Goal: Transaction & Acquisition: Obtain resource

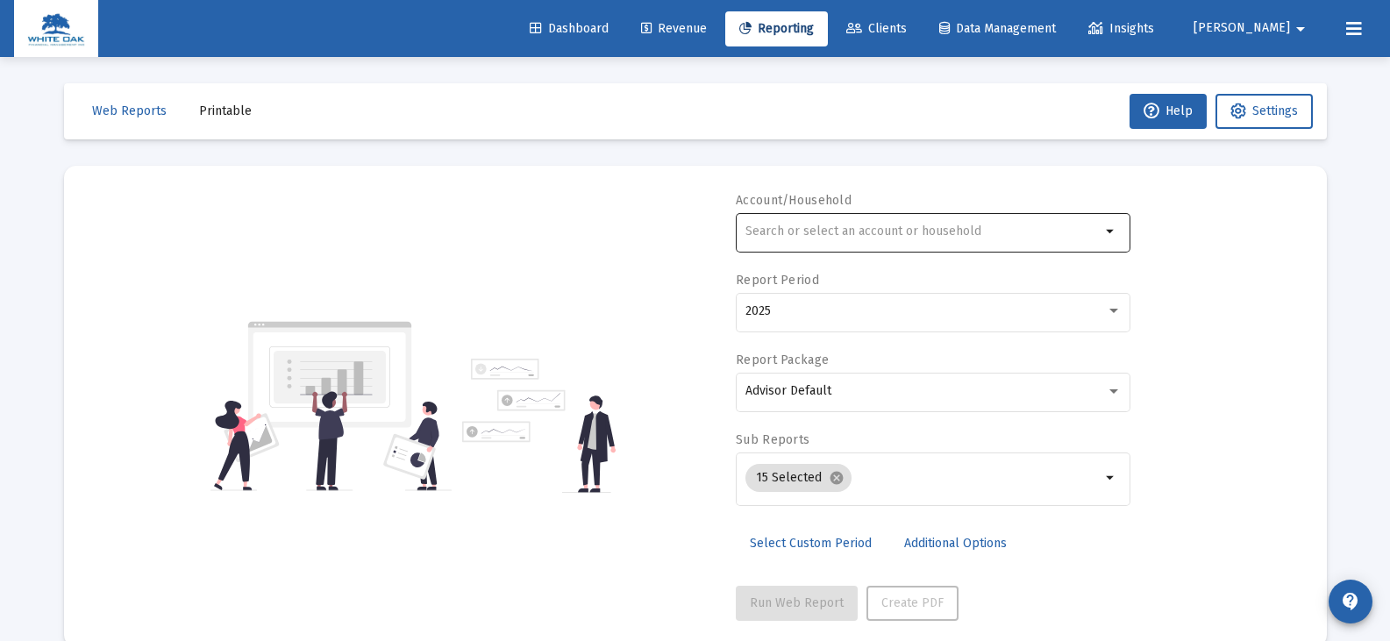
click at [932, 239] on div at bounding box center [922, 231] width 355 height 43
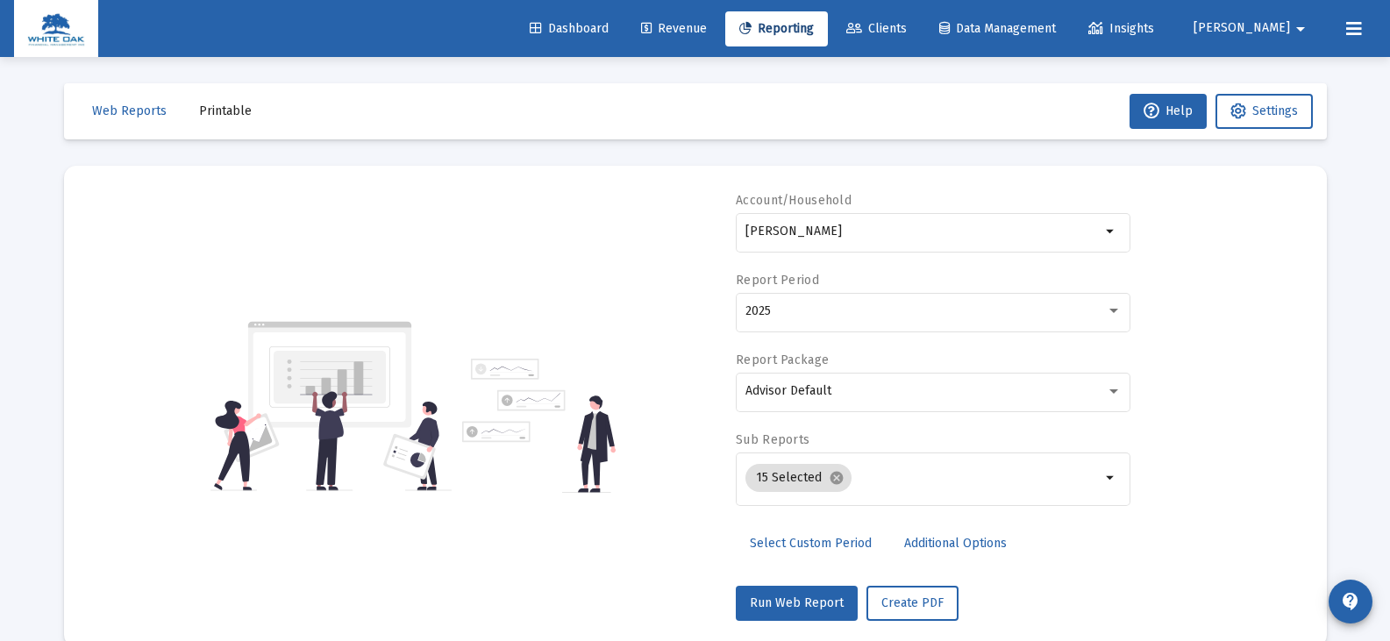
click at [935, 310] on div "Accounts Households" at bounding box center [933, 295] width 395 height 84
click at [785, 233] on input "[PERSON_NAME]" at bounding box center [922, 232] width 355 height 14
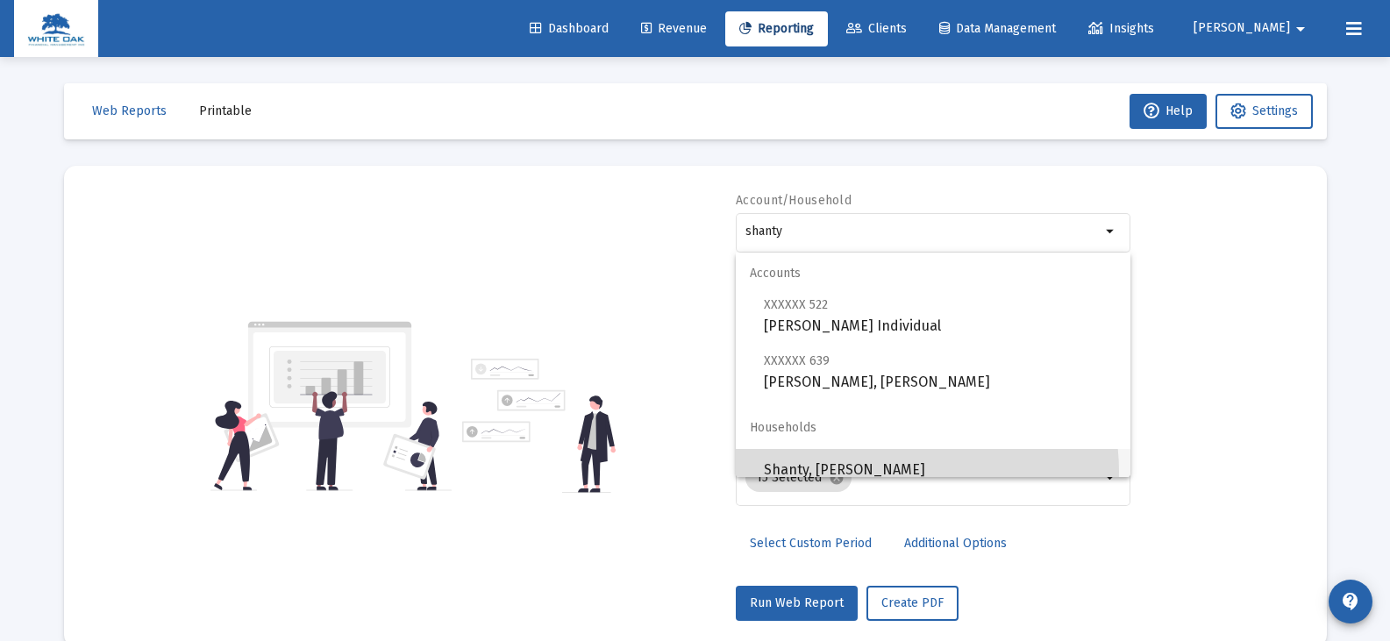
click at [898, 472] on span "Shanty, [PERSON_NAME]" at bounding box center [940, 470] width 353 height 42
type input "Shanty, [PERSON_NAME]"
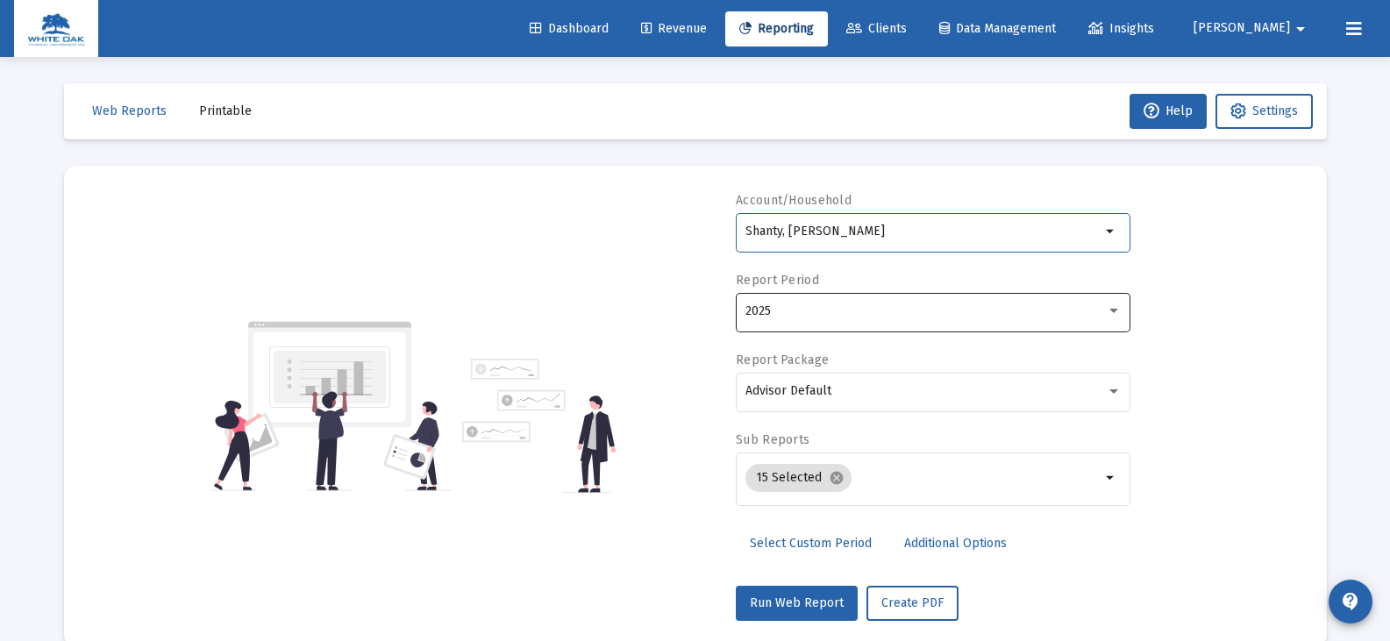
click at [788, 323] on div "2025" at bounding box center [933, 310] width 376 height 43
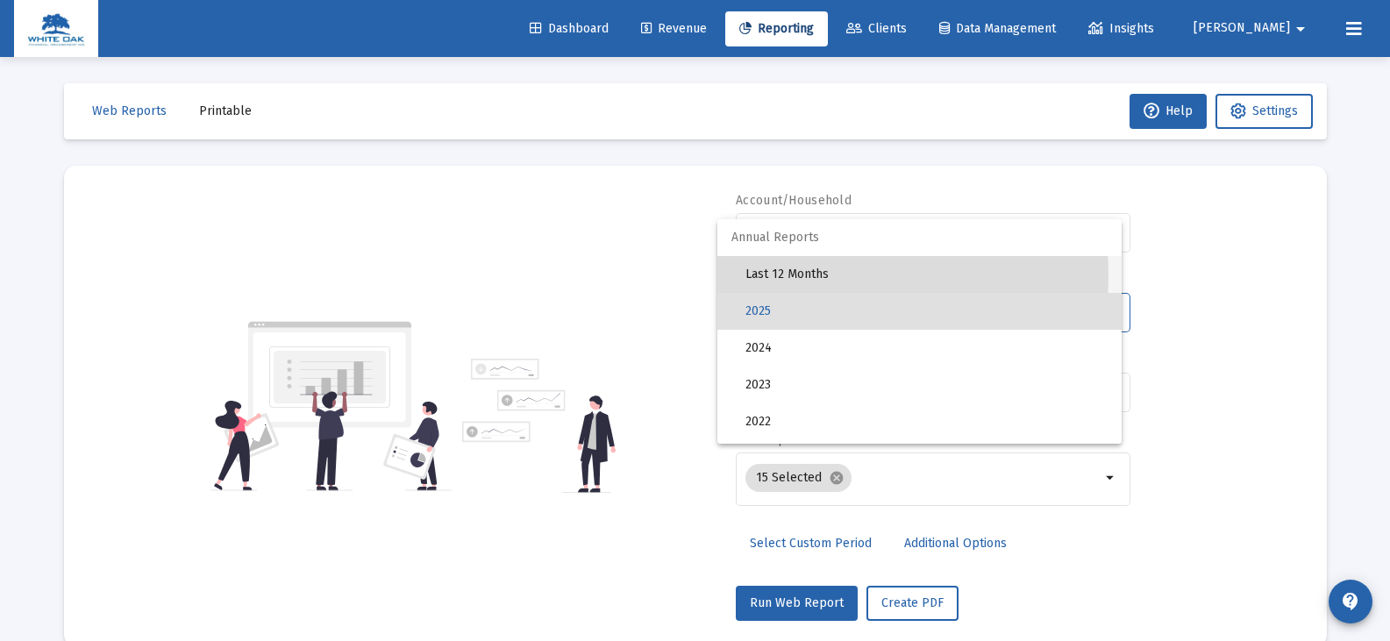
click at [791, 275] on span "Last 12 Months" at bounding box center [926, 274] width 362 height 37
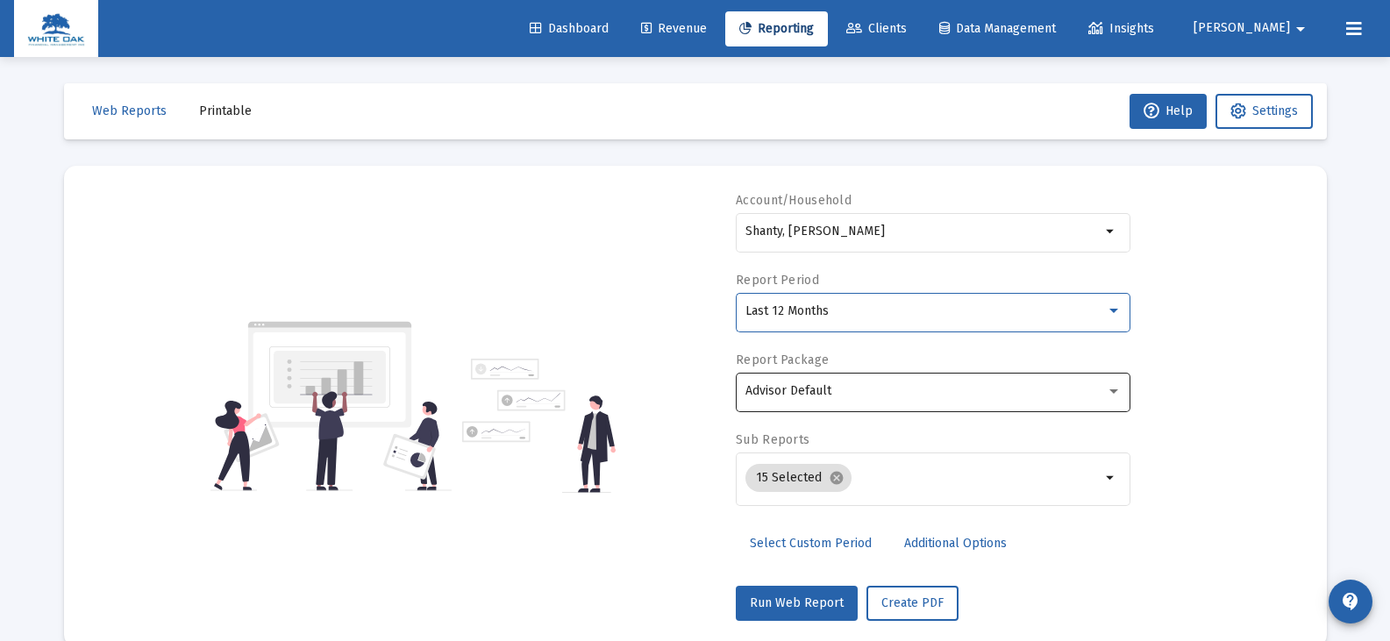
click at [788, 382] on div "Advisor Default" at bounding box center [933, 390] width 376 height 43
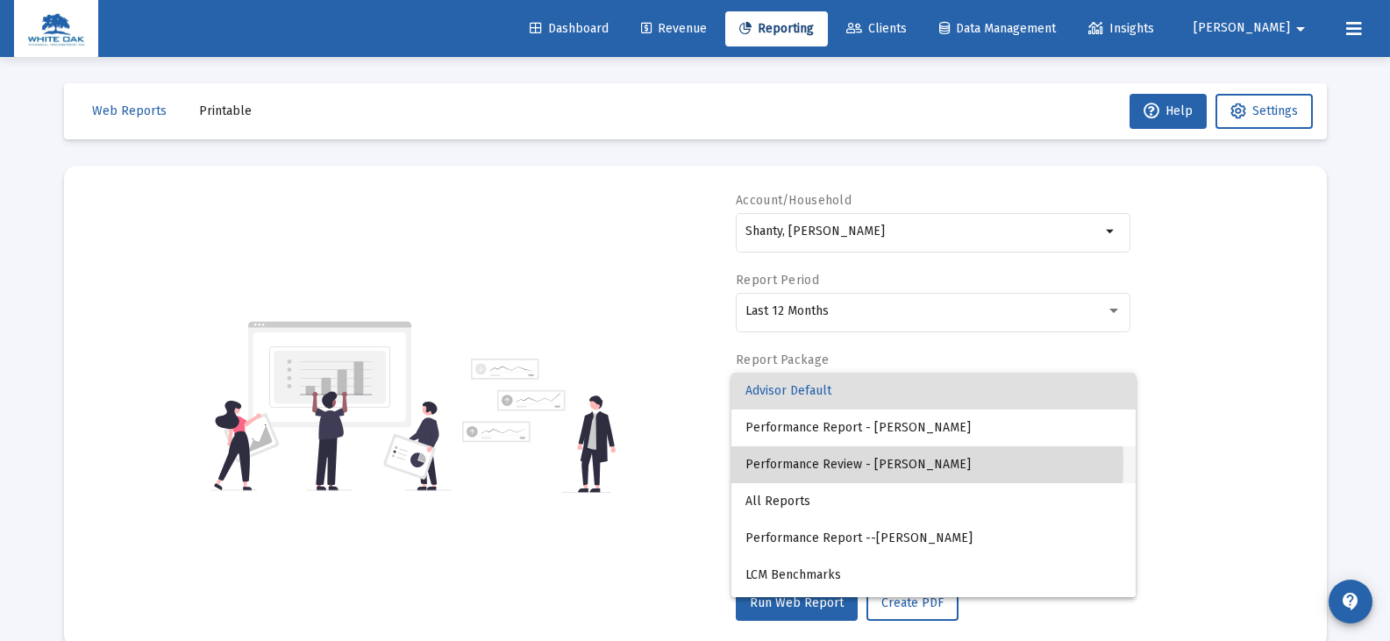
click at [853, 463] on span "Performance Review - [PERSON_NAME]" at bounding box center [933, 464] width 376 height 37
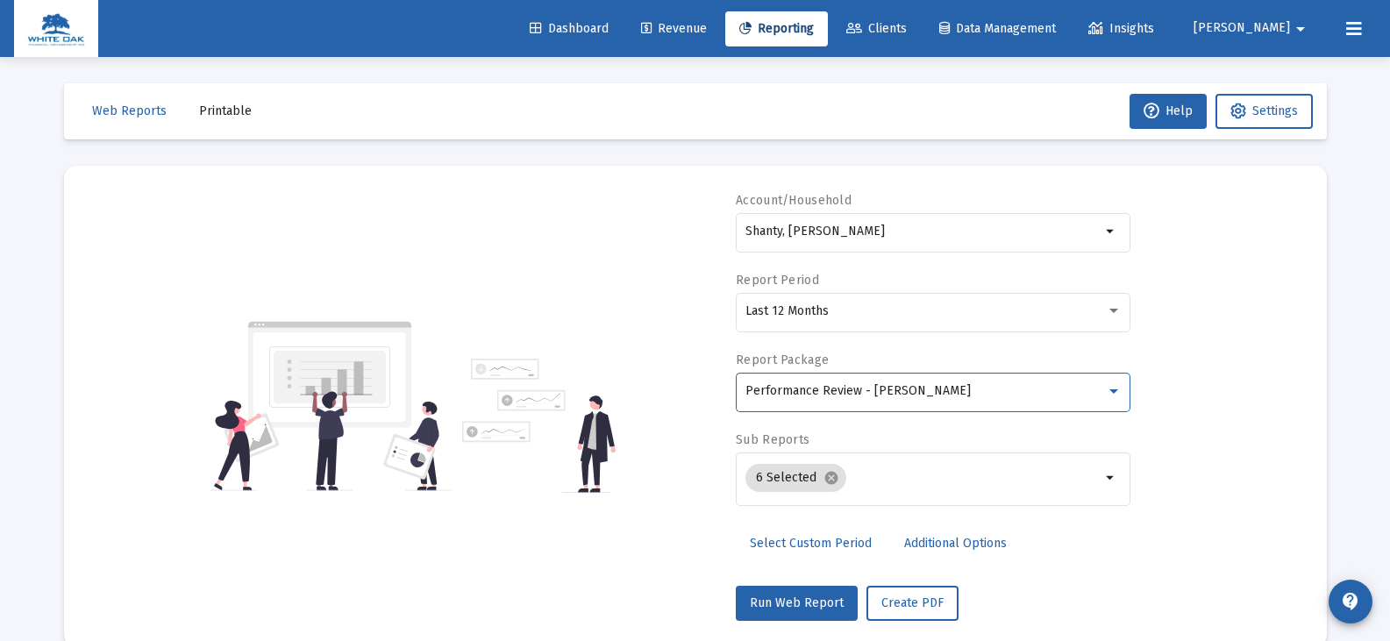
click at [913, 542] on span "Additional Options" at bounding box center [955, 543] width 103 height 15
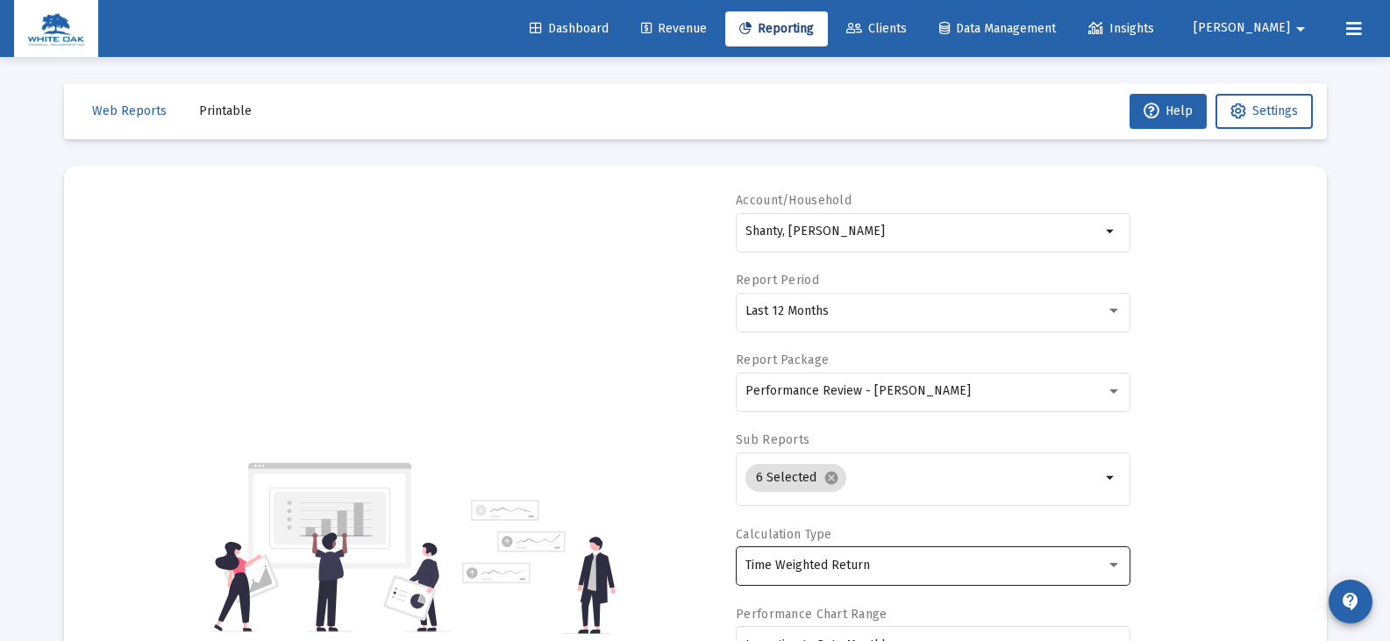
click at [772, 569] on span "Time Weighted Return" at bounding box center [807, 565] width 125 height 15
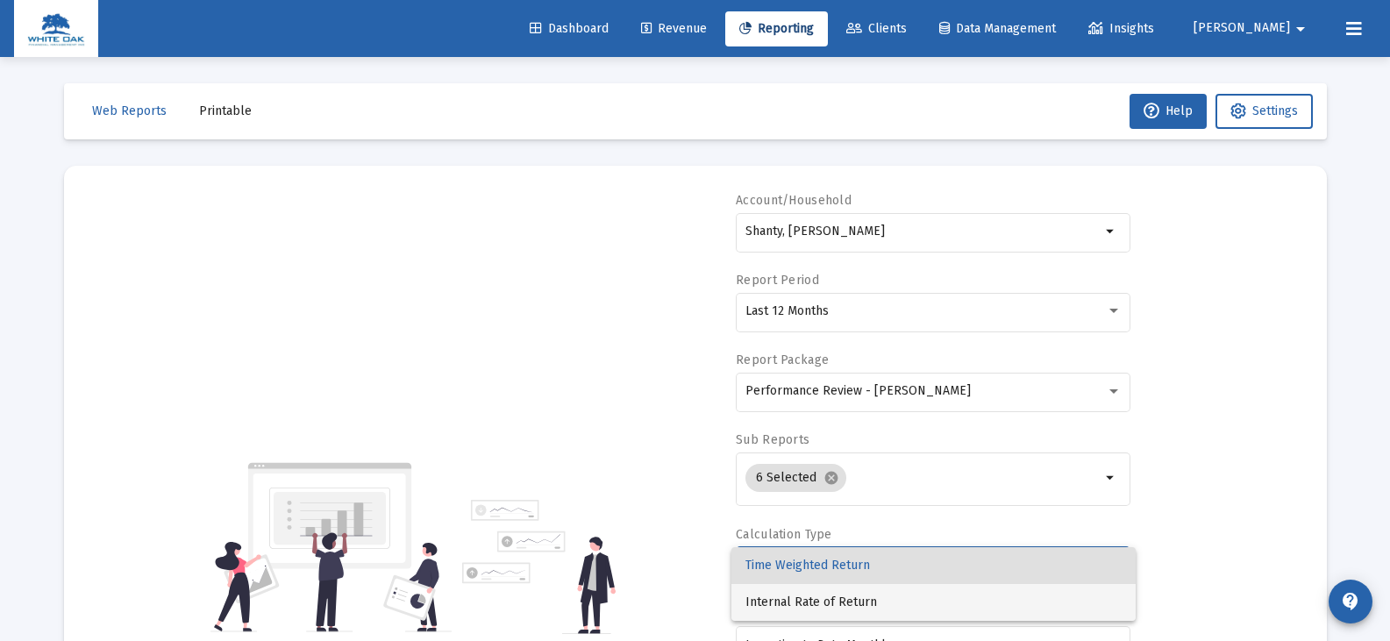
click at [776, 601] on span "Internal Rate of Return" at bounding box center [933, 602] width 376 height 37
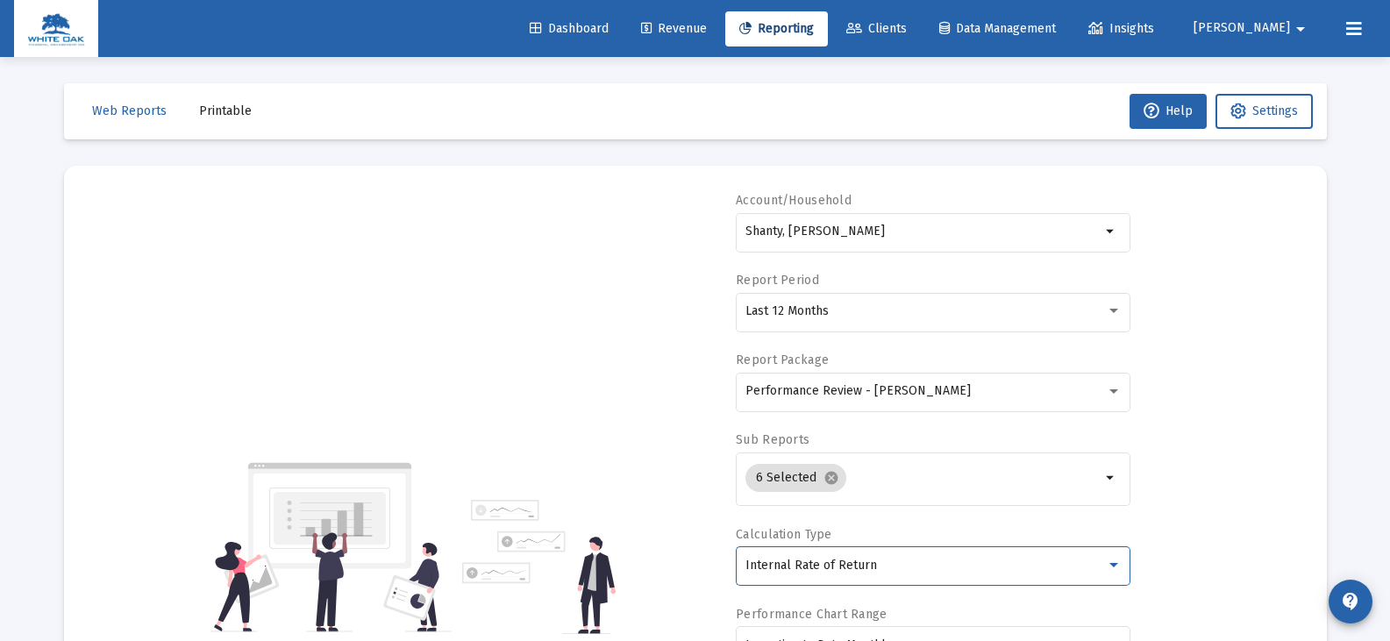
click at [219, 108] on span "Printable" at bounding box center [225, 110] width 53 height 15
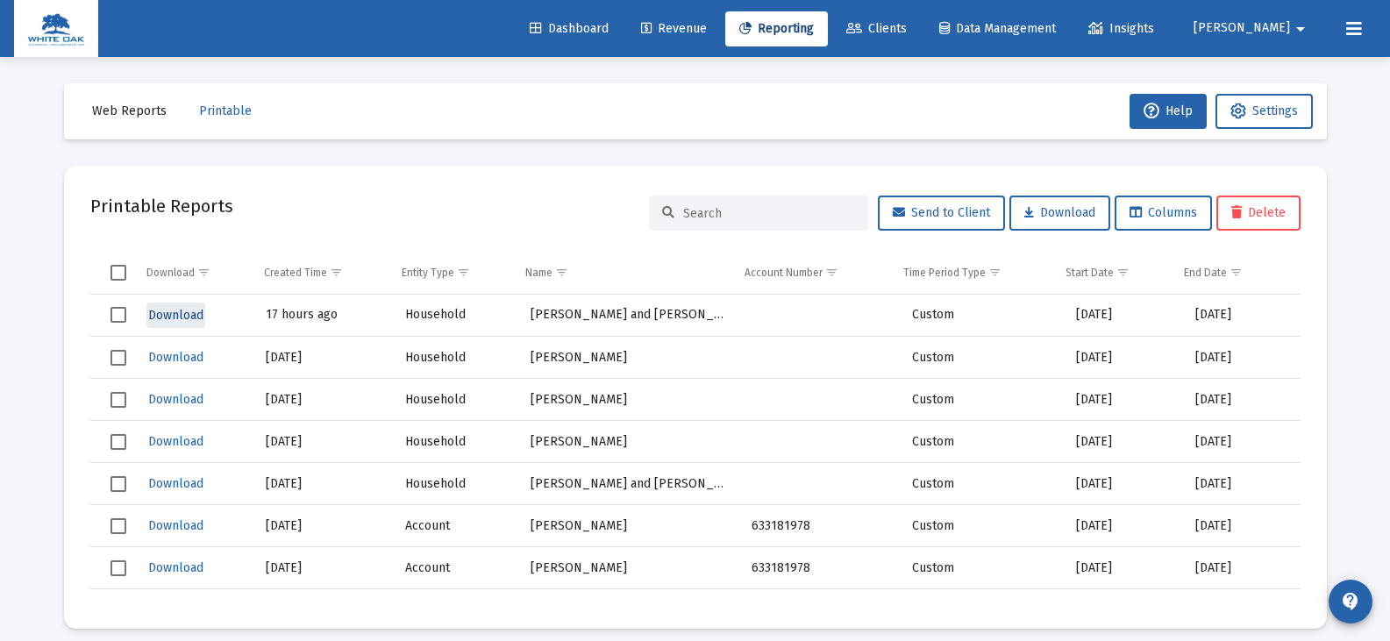
click at [154, 319] on span "Download" at bounding box center [175, 315] width 55 height 15
click at [752, 28] on icon at bounding box center [745, 29] width 12 height 12
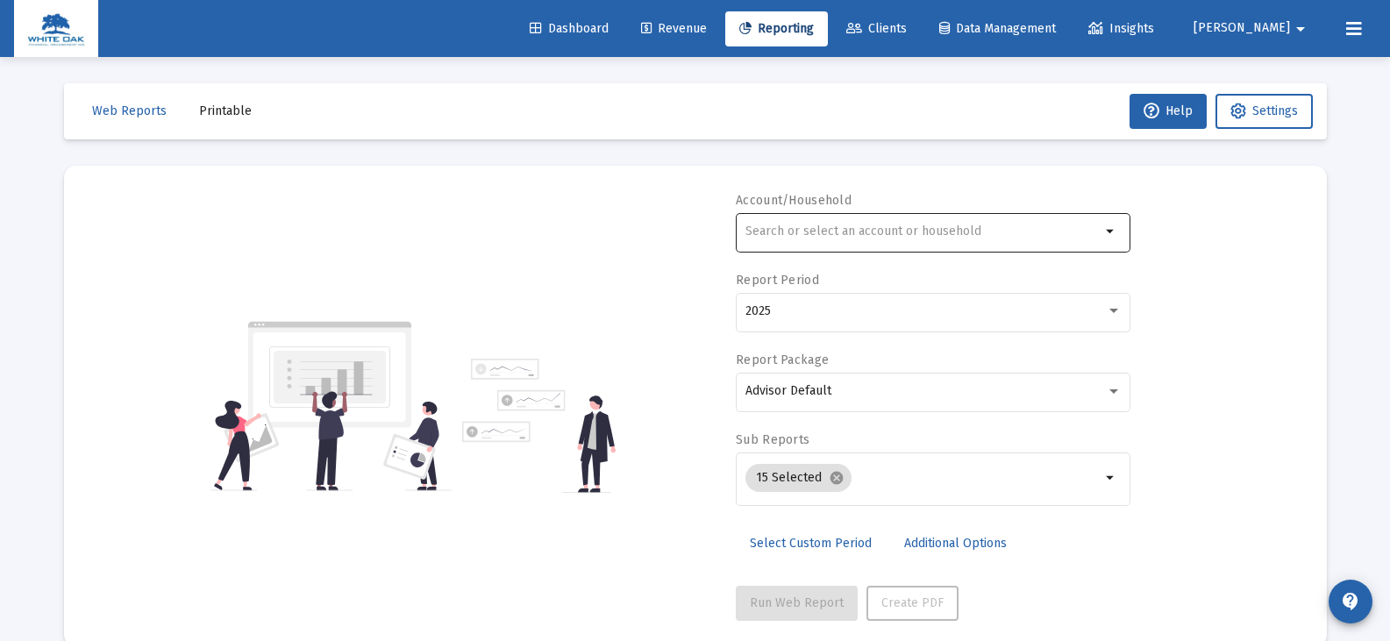
click at [796, 227] on input "text" at bounding box center [922, 232] width 355 height 14
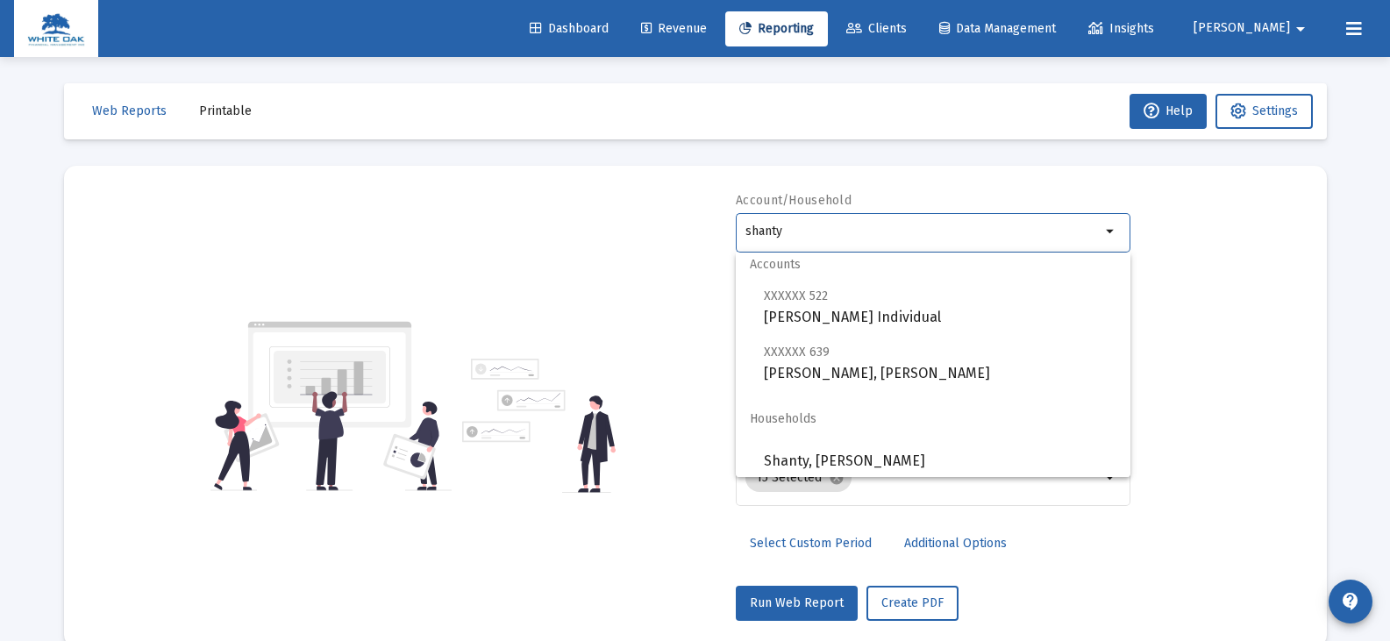
scroll to position [14, 0]
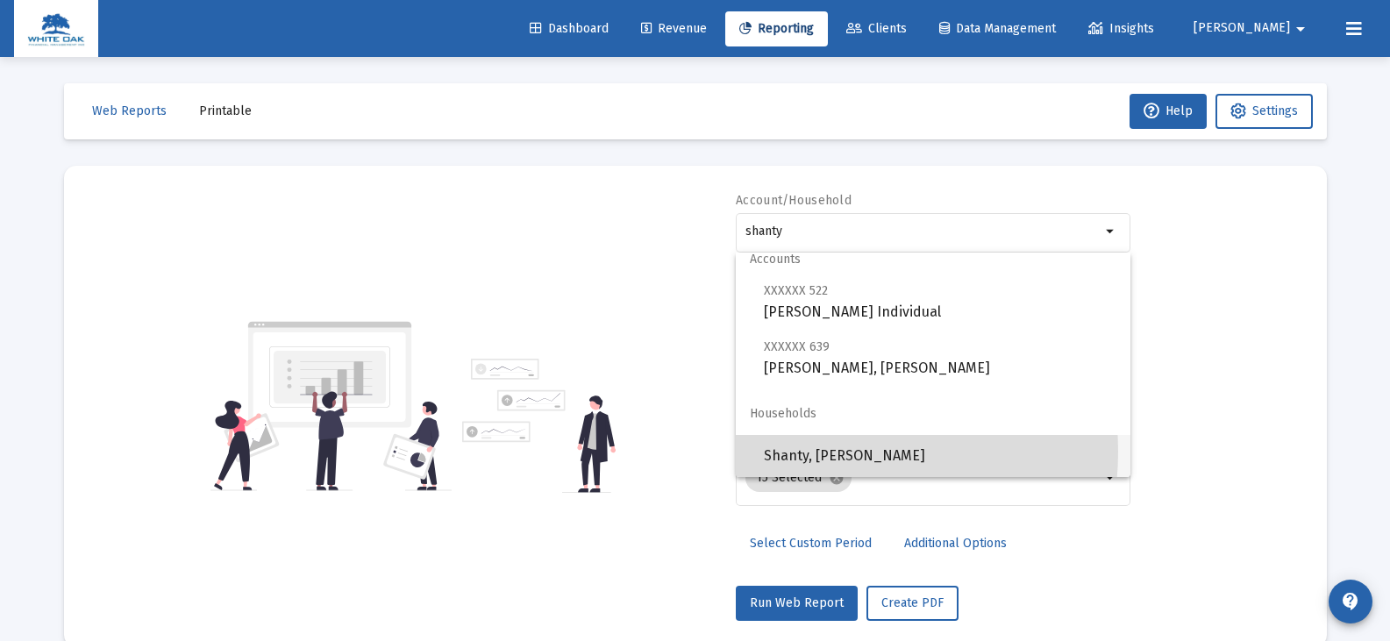
click at [819, 452] on span "Shanty, [PERSON_NAME]" at bounding box center [940, 456] width 353 height 42
type input "Shanty, [PERSON_NAME]"
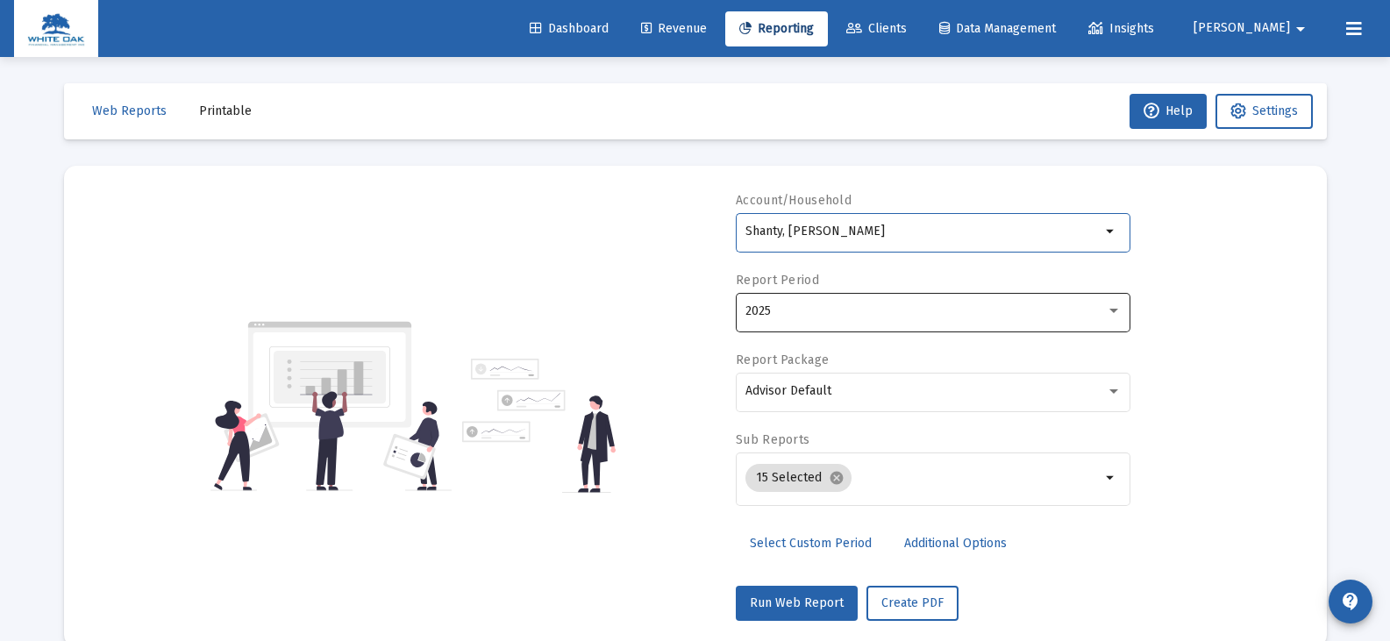
click at [809, 314] on div "2025" at bounding box center [925, 311] width 360 height 14
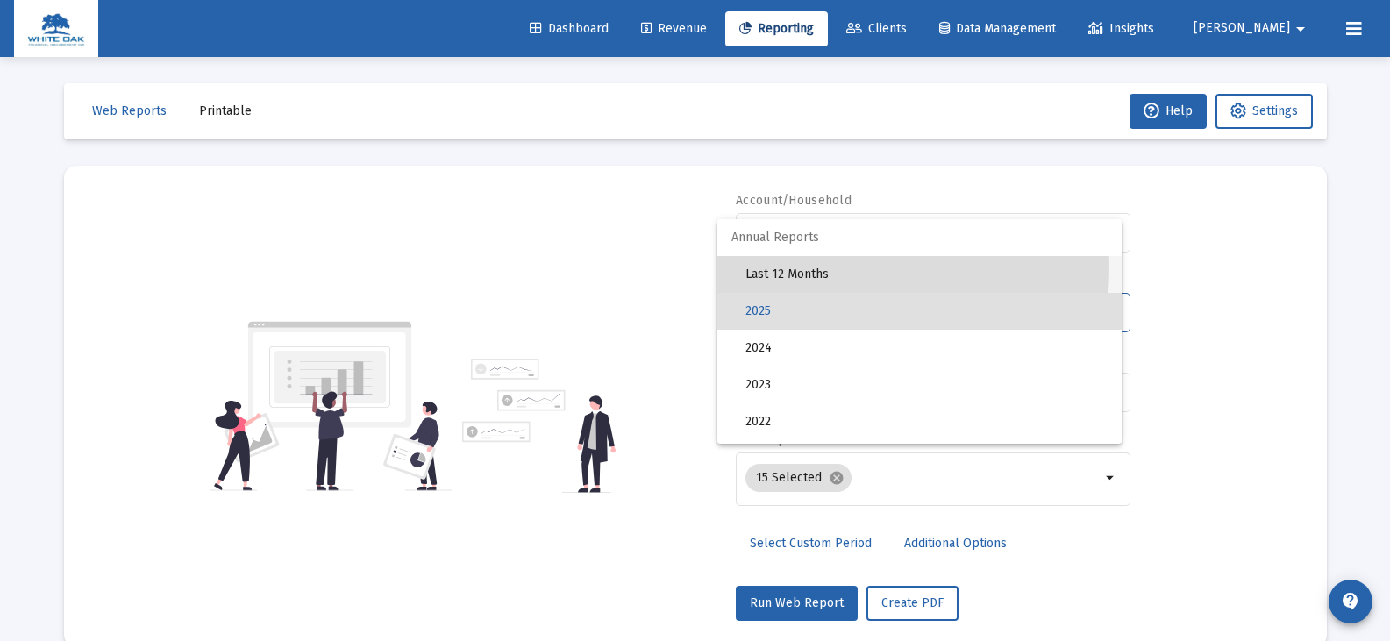
click at [811, 267] on span "Last 12 Months" at bounding box center [926, 274] width 362 height 37
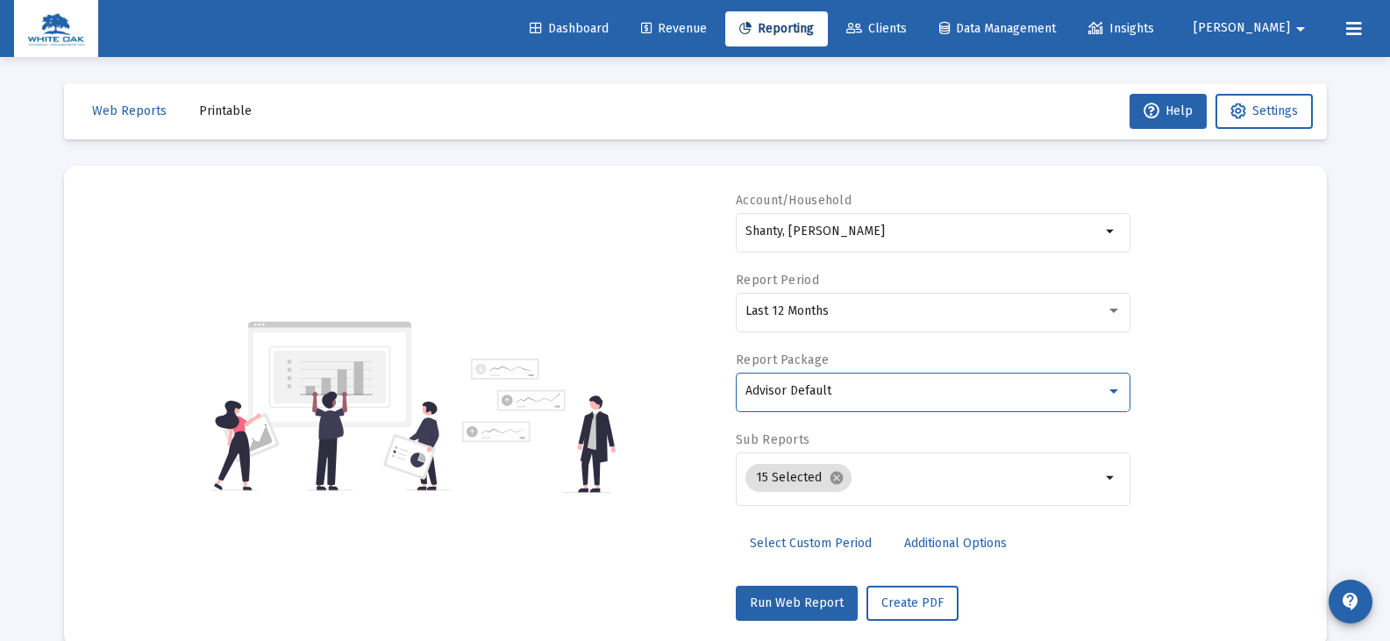
click at [819, 389] on span "Advisor Default" at bounding box center [788, 390] width 86 height 15
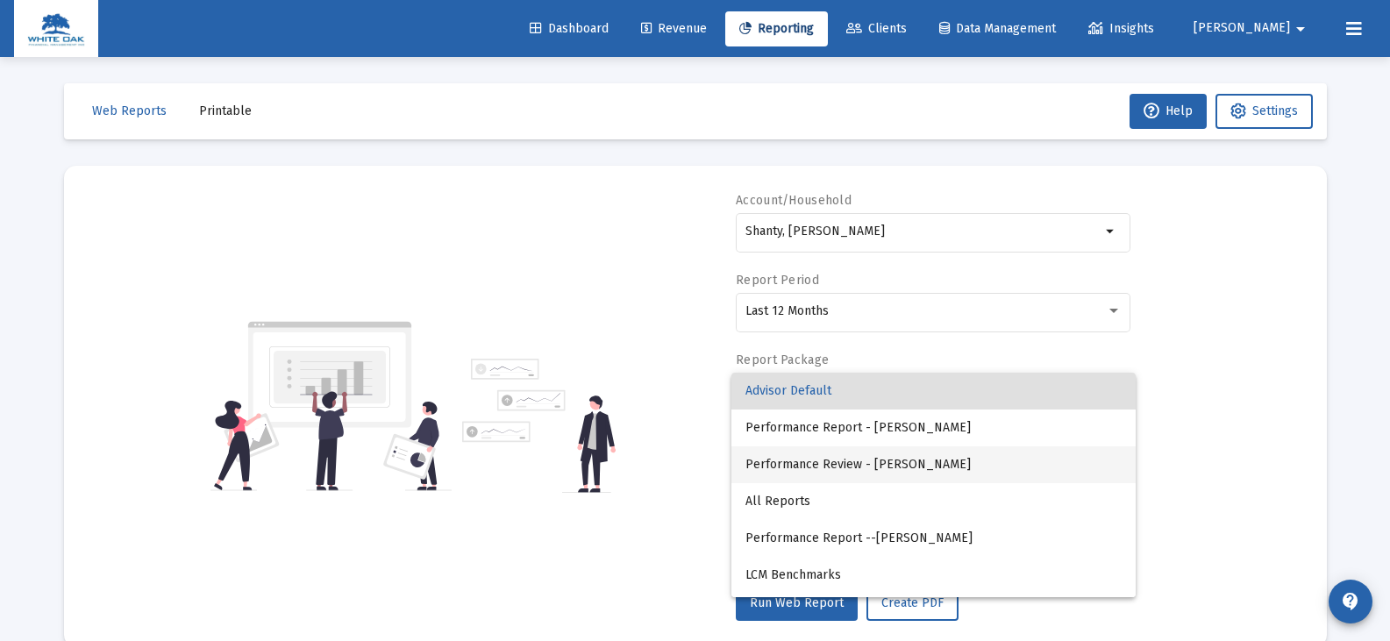
click at [827, 462] on span "Performance Review - [PERSON_NAME]" at bounding box center [933, 464] width 376 height 37
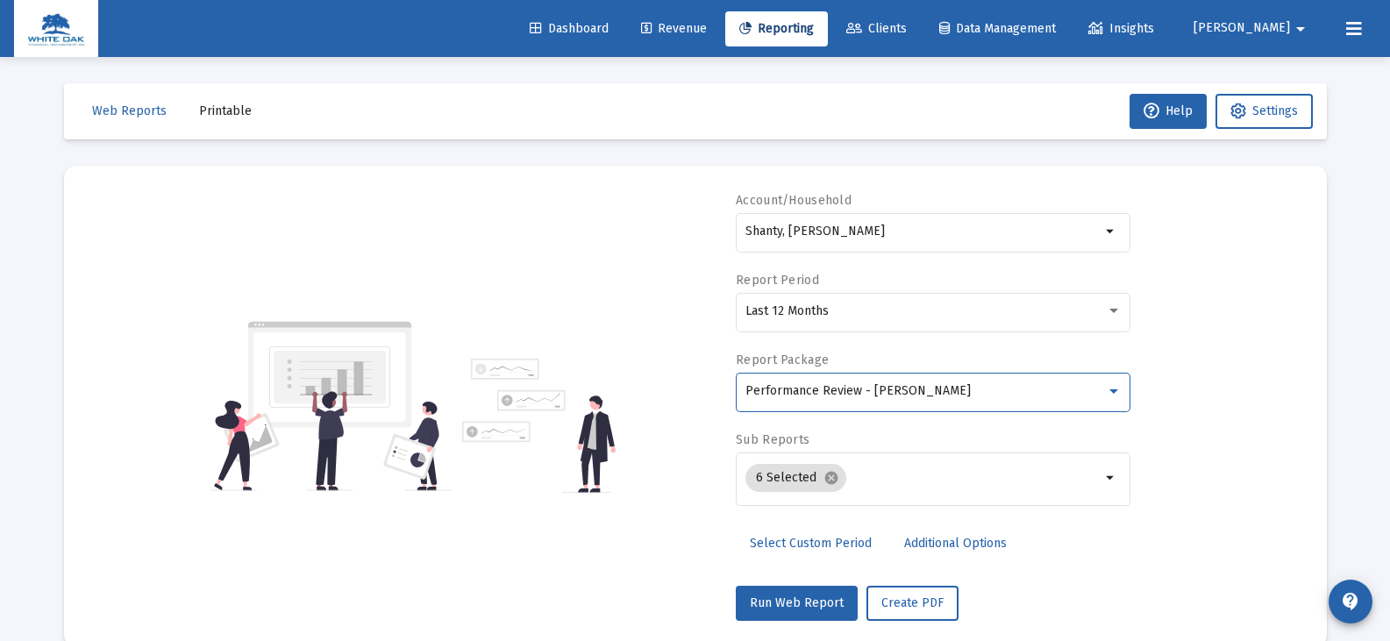
click at [909, 541] on span "Additional Options" at bounding box center [955, 543] width 103 height 15
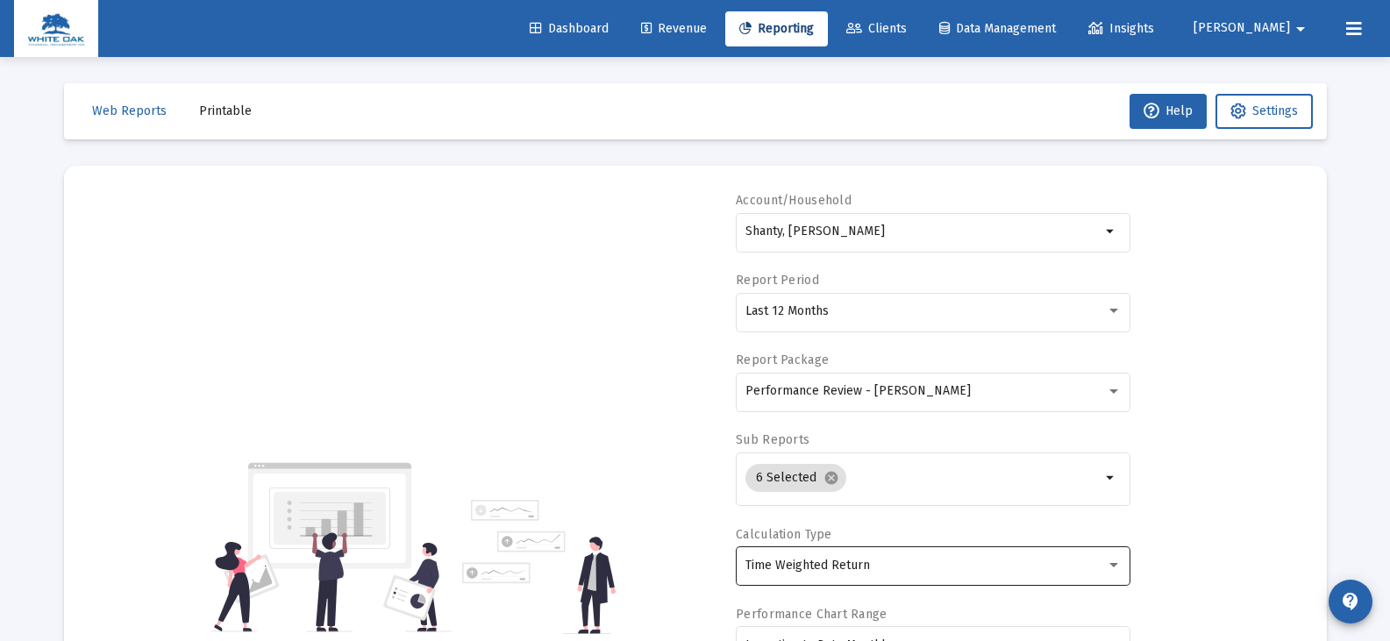
click at [894, 570] on div "Time Weighted Return" at bounding box center [925, 566] width 360 height 14
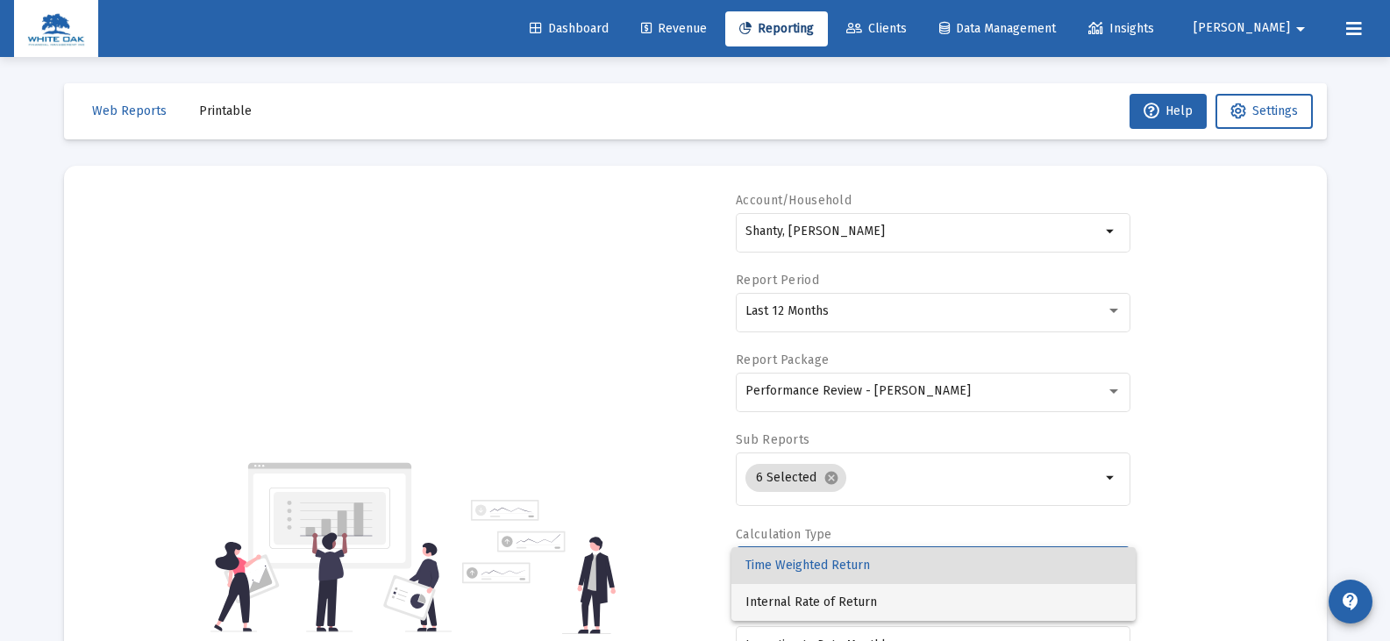
click at [852, 604] on span "Internal Rate of Return" at bounding box center [933, 602] width 376 height 37
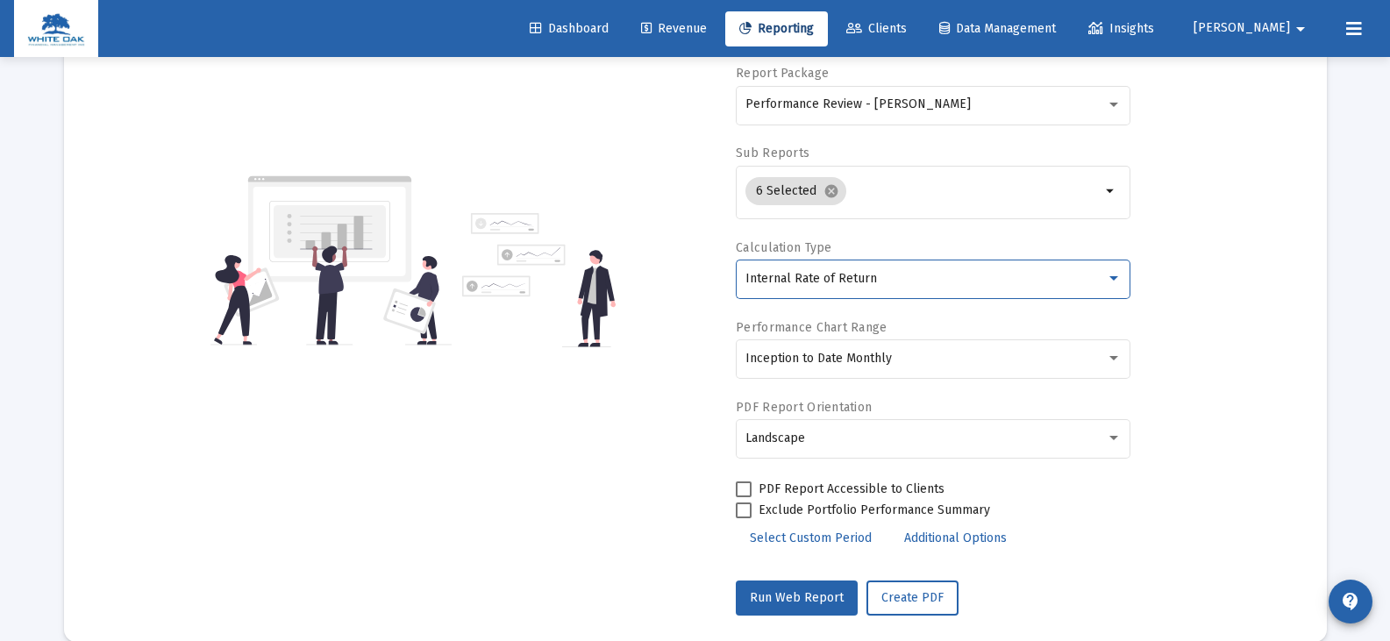
scroll to position [314, 0]
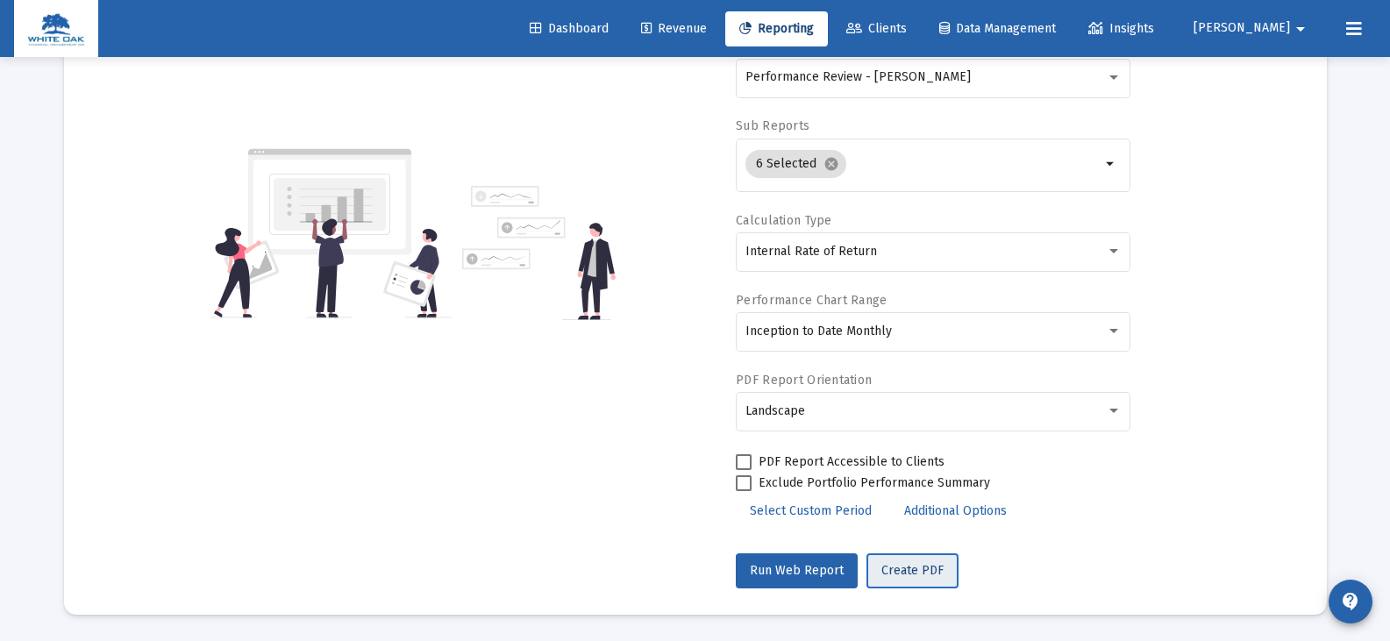
click at [909, 574] on span "Create PDF" at bounding box center [912, 570] width 62 height 15
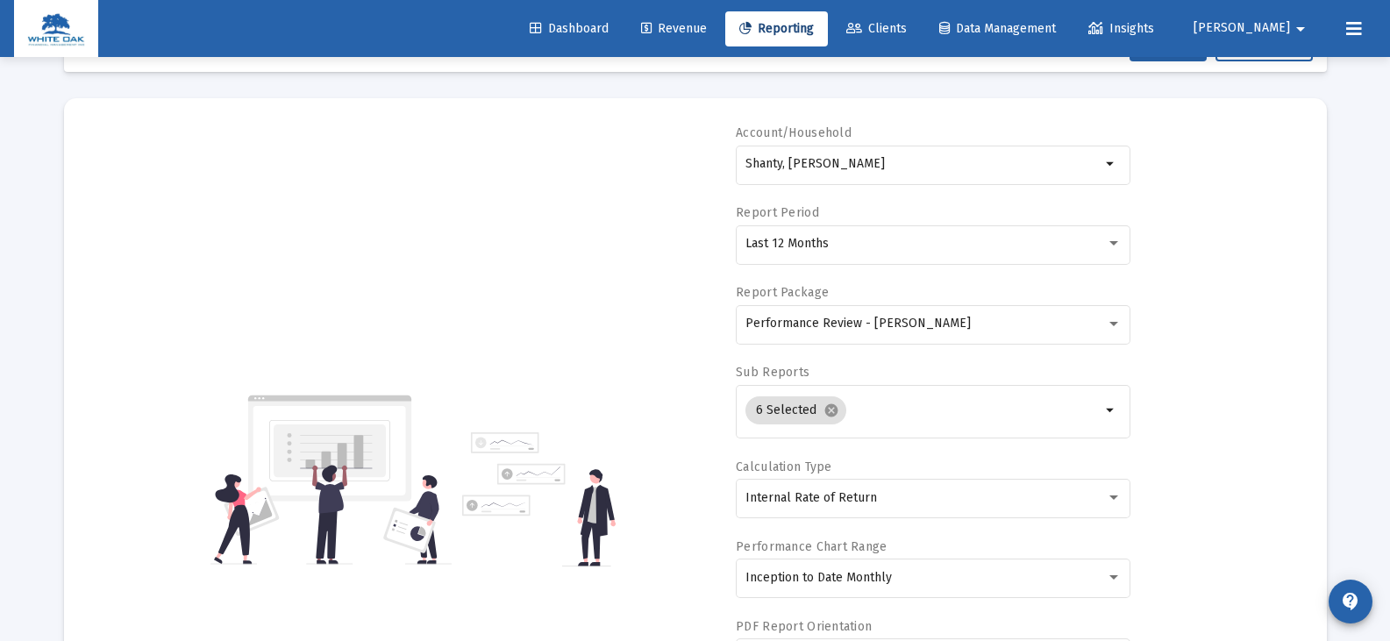
scroll to position [0, 0]
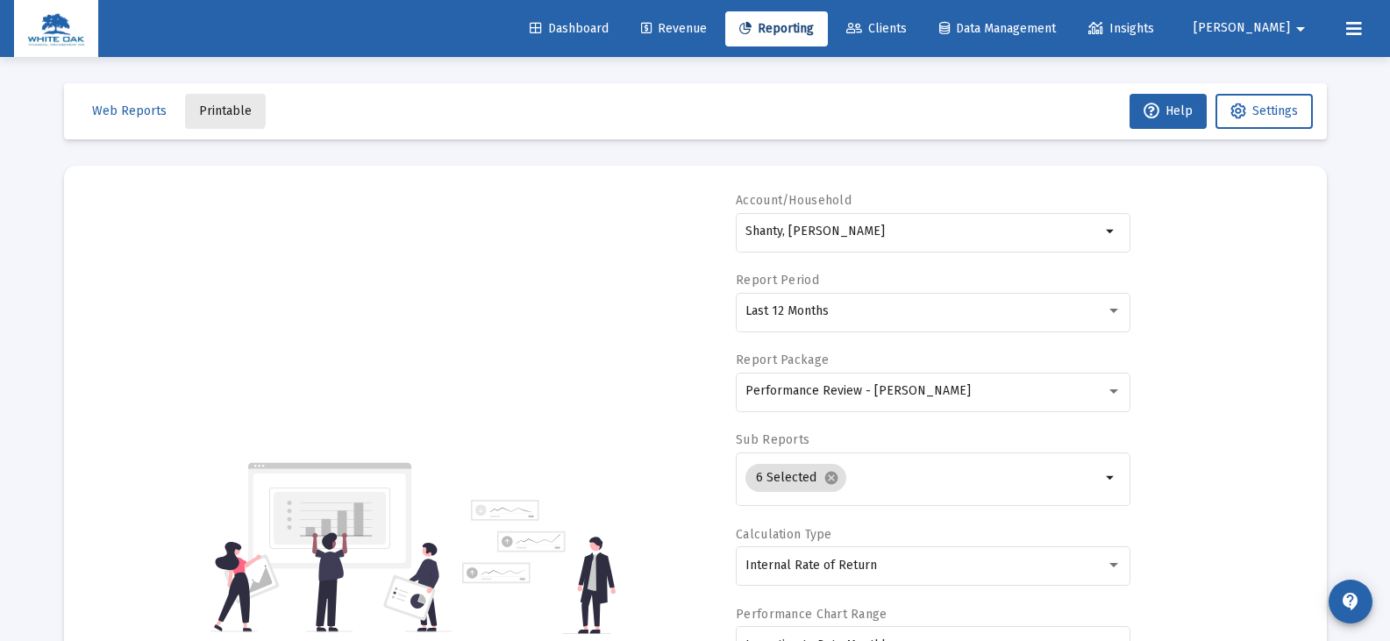
click at [217, 104] on span "Printable" at bounding box center [225, 110] width 53 height 15
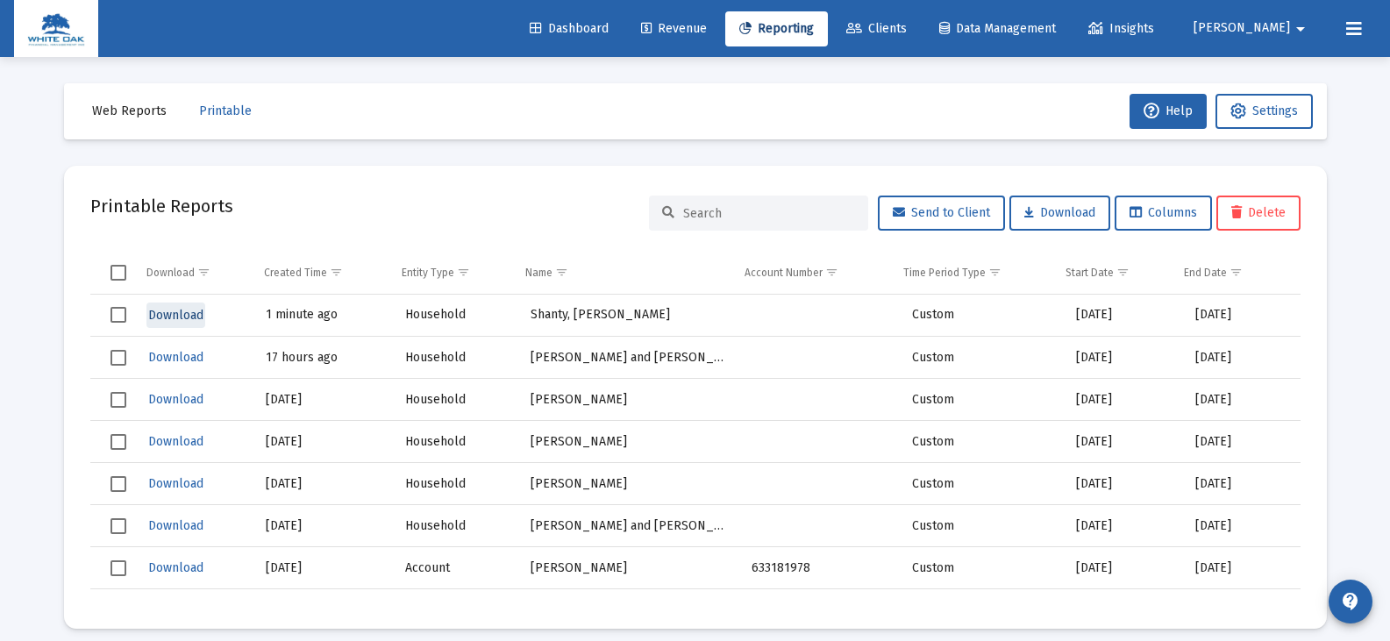
click at [173, 316] on span "Download" at bounding box center [175, 315] width 55 height 15
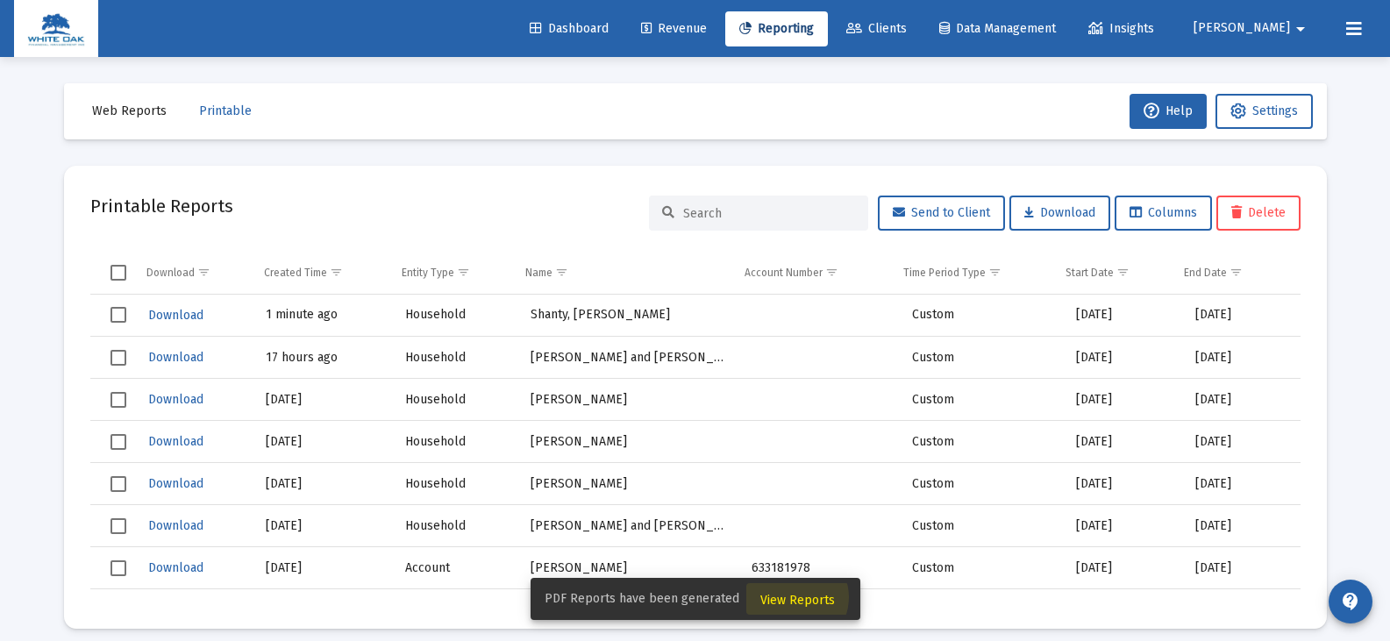
click at [789, 597] on span "View Reports" at bounding box center [797, 600] width 75 height 15
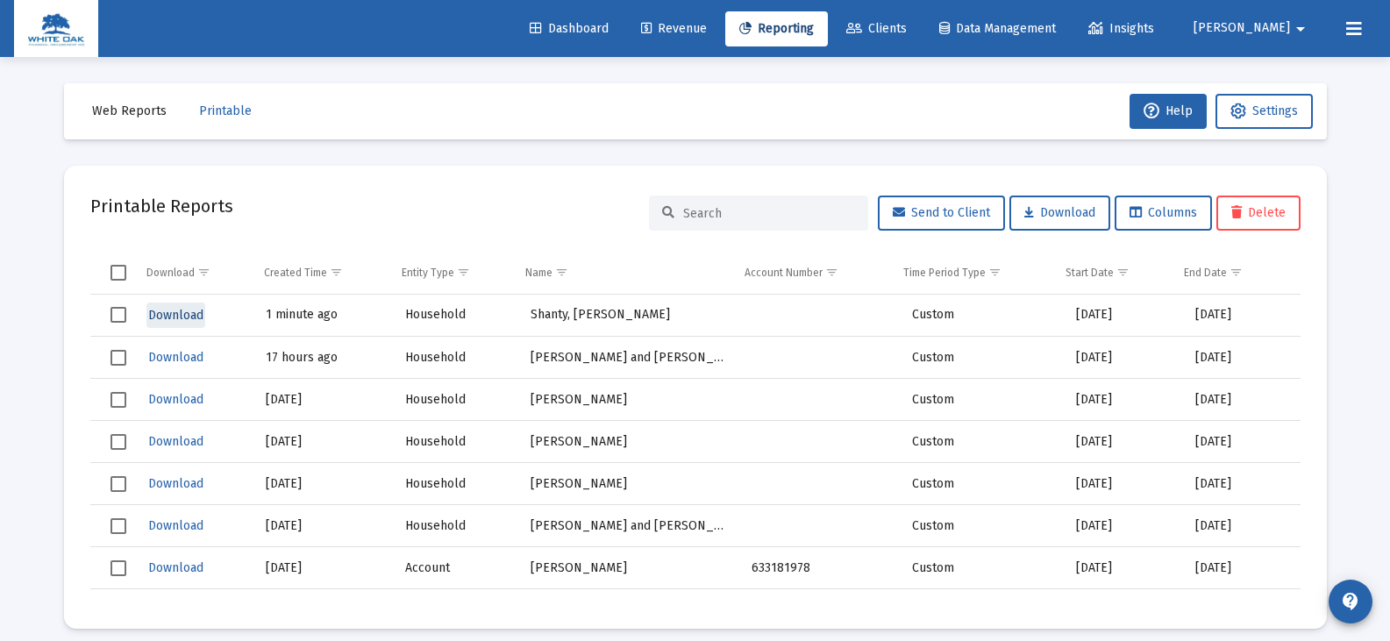
click at [175, 315] on span "Download" at bounding box center [175, 315] width 55 height 15
